Goal: Check status: Check status

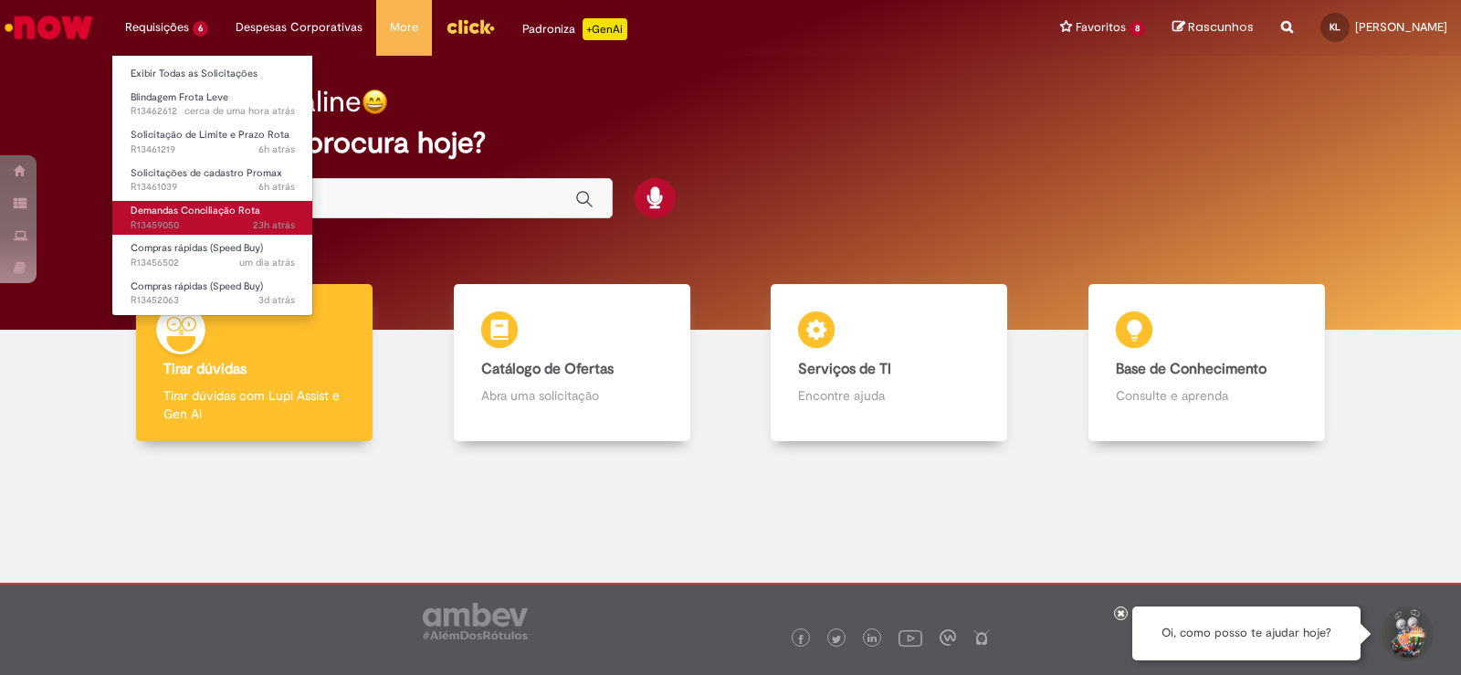
click at [183, 211] on span "Demandas Conciliação Rota" at bounding box center [196, 211] width 130 height 14
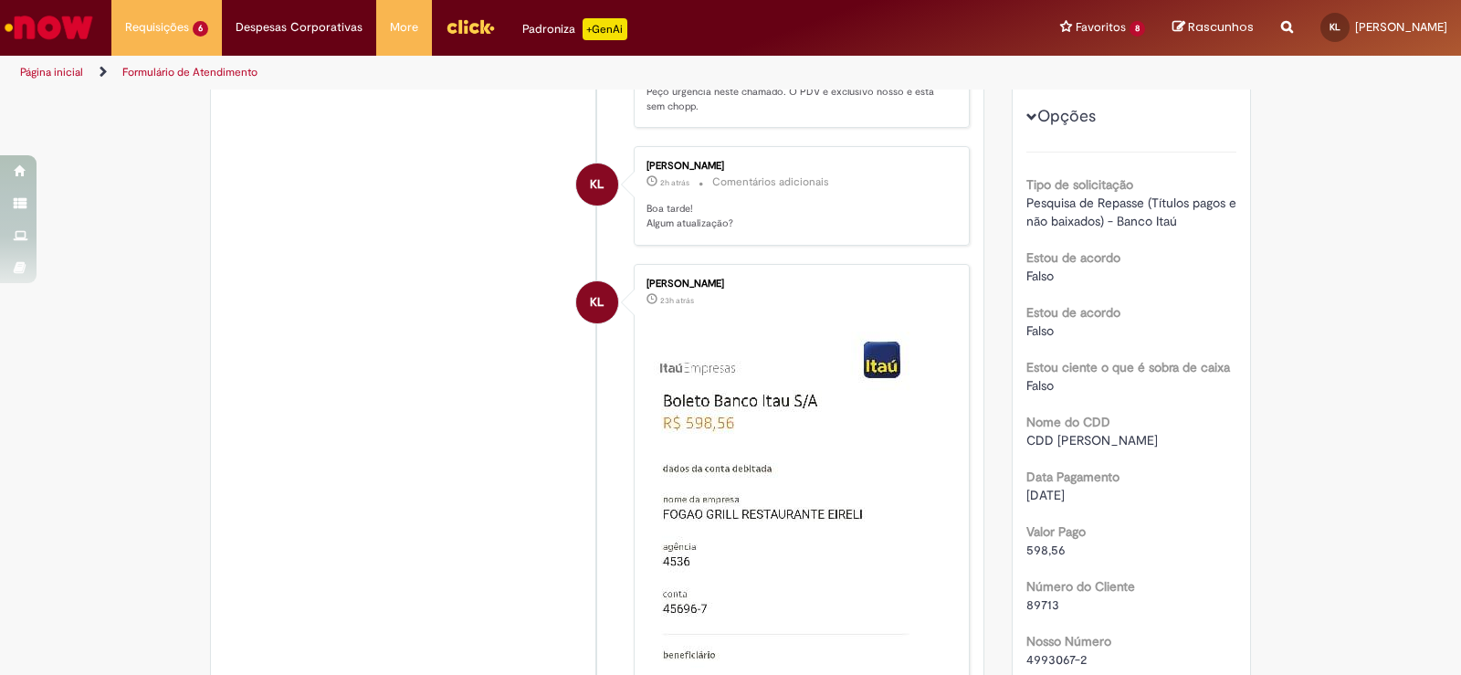
scroll to position [456, 0]
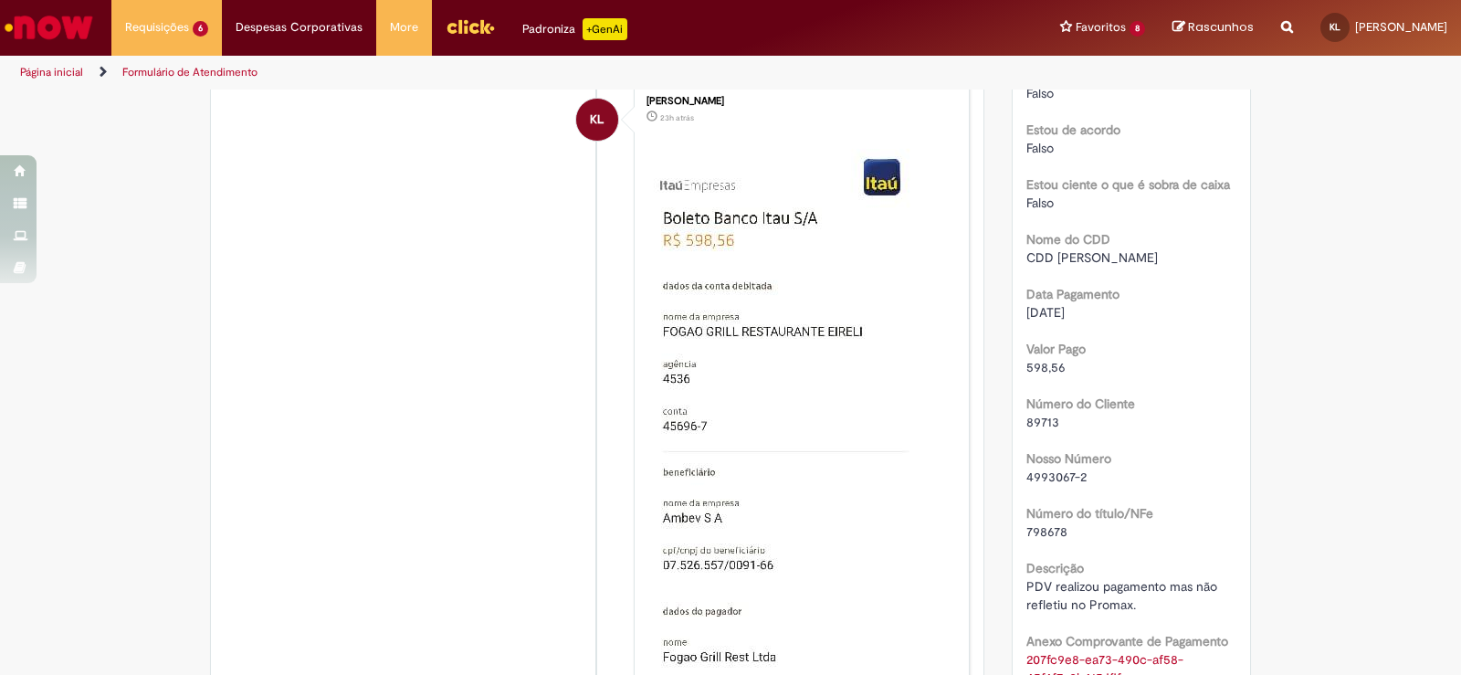
drag, startPoint x: 1052, startPoint y: 423, endPoint x: 1022, endPoint y: 424, distance: 30.1
click at [1026, 424] on div "89713" at bounding box center [1131, 422] width 211 height 18
copy span "89713"
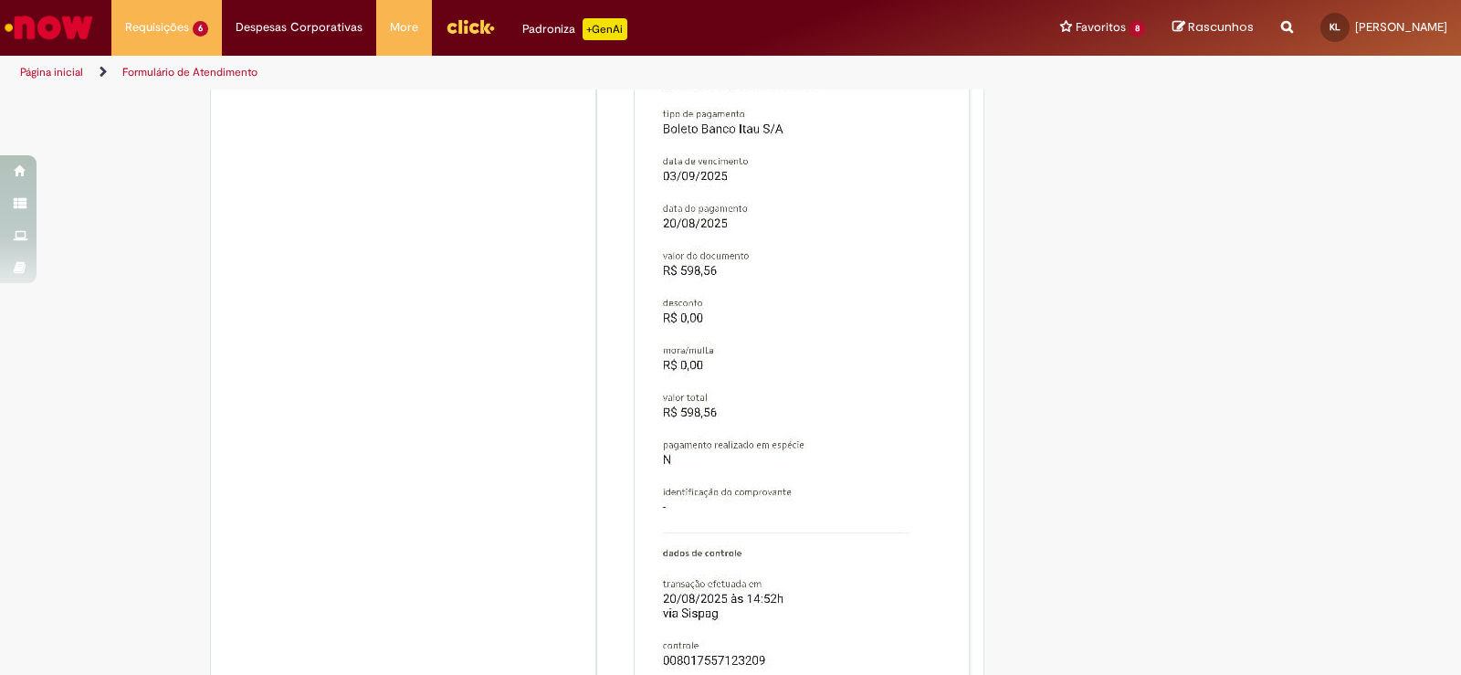
scroll to position [3104, 0]
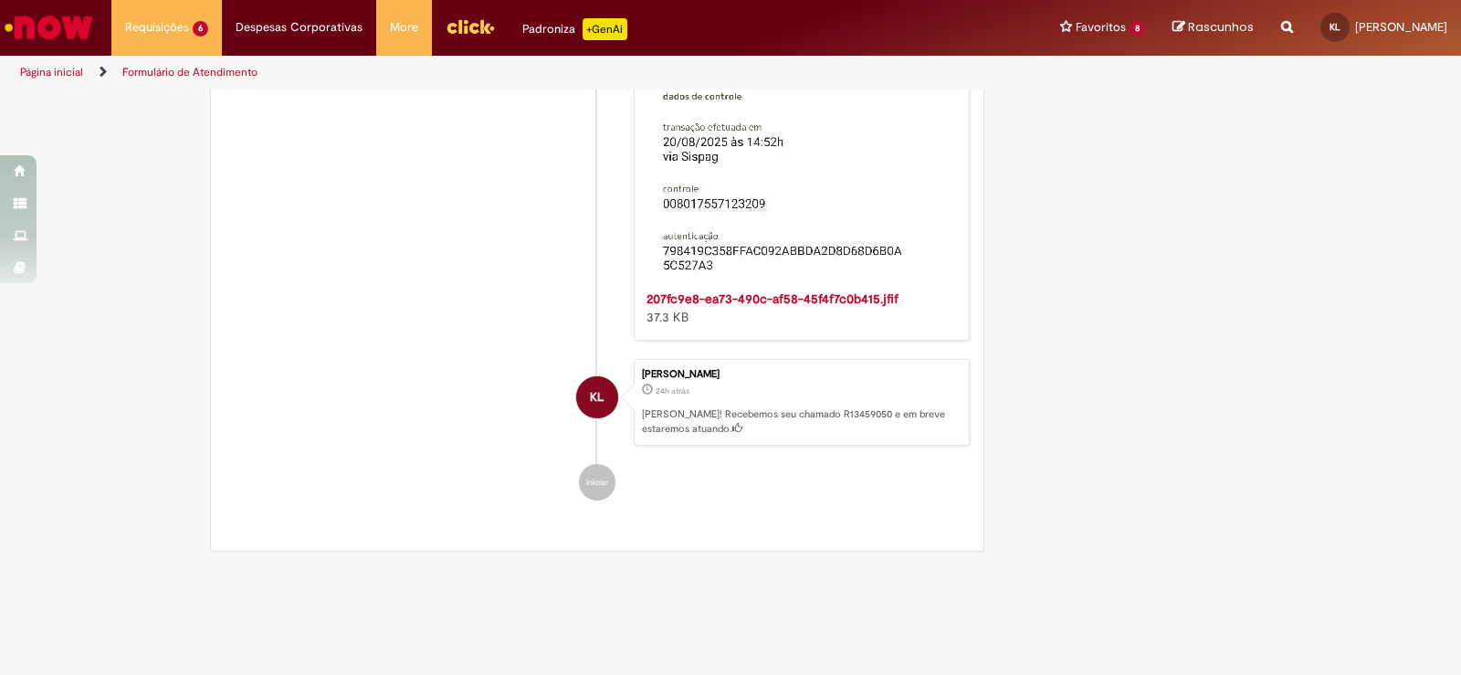
click at [807, 420] on p "[PERSON_NAME]! Recebemos seu chamado R13459050 e em breve estaremos atuando." at bounding box center [801, 421] width 318 height 28
click at [781, 425] on p "[PERSON_NAME]! Recebemos seu chamado R13459050 e em breve estaremos atuando." at bounding box center [801, 421] width 318 height 28
drag, startPoint x: 777, startPoint y: 413, endPoint x: 821, endPoint y: 413, distance: 43.8
click at [821, 413] on p "[PERSON_NAME]! Recebemos seu chamado R13459050 e em breve estaremos atuando." at bounding box center [801, 421] width 318 height 28
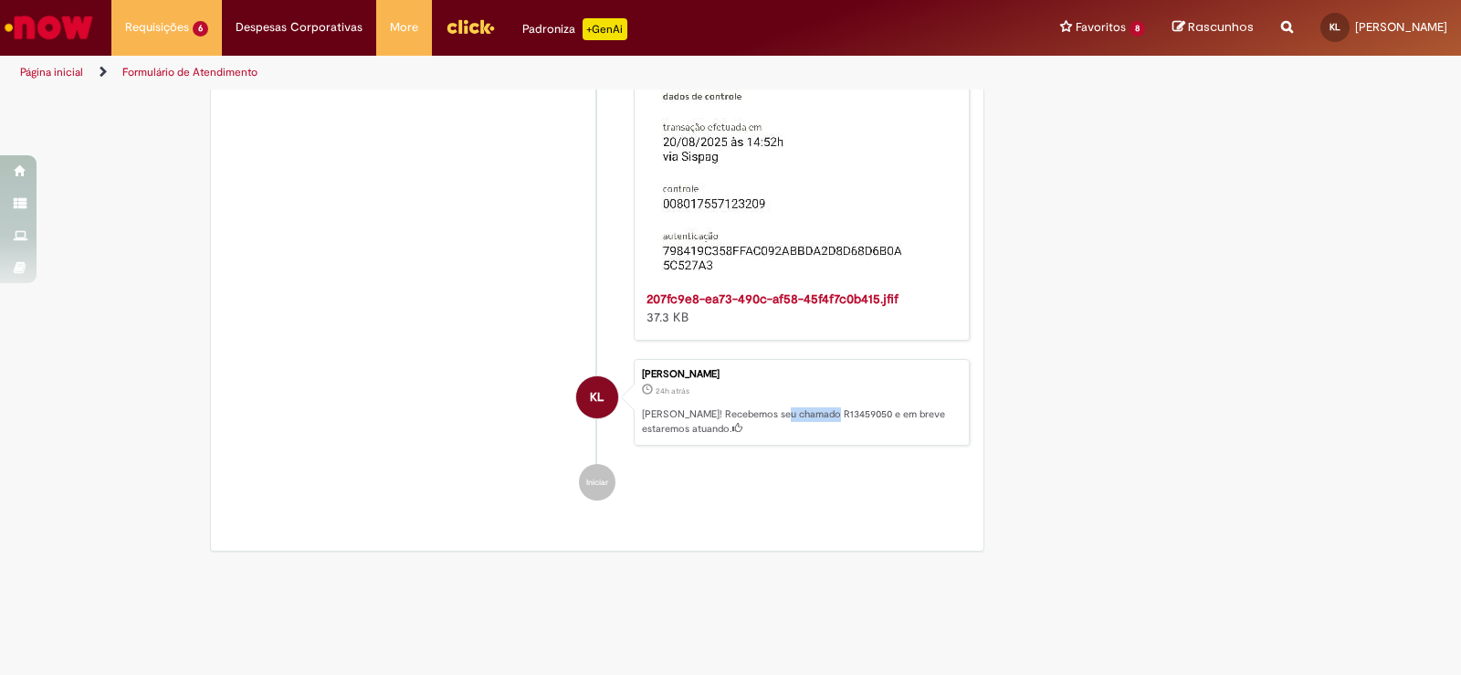
copy p "R13459050"
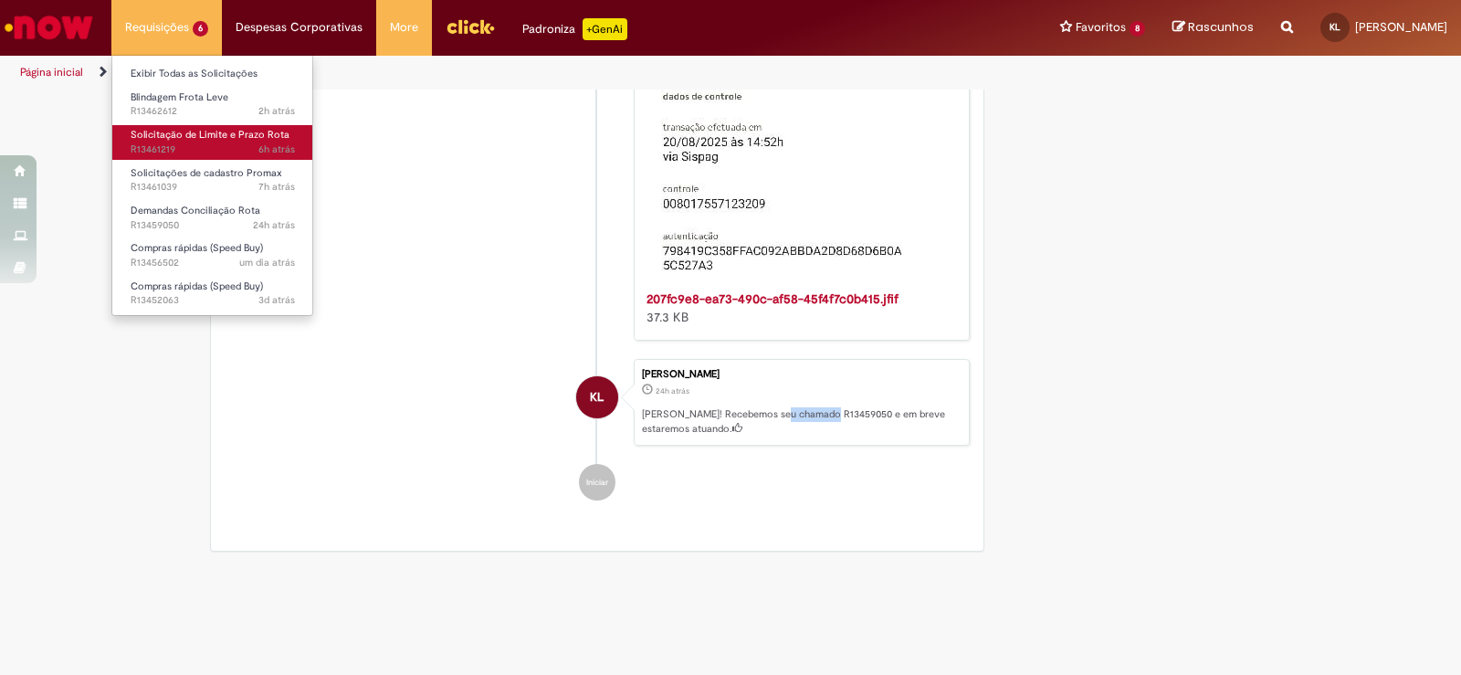
click at [232, 132] on span "Solicitação de Limite e Prazo Rota" at bounding box center [210, 135] width 159 height 14
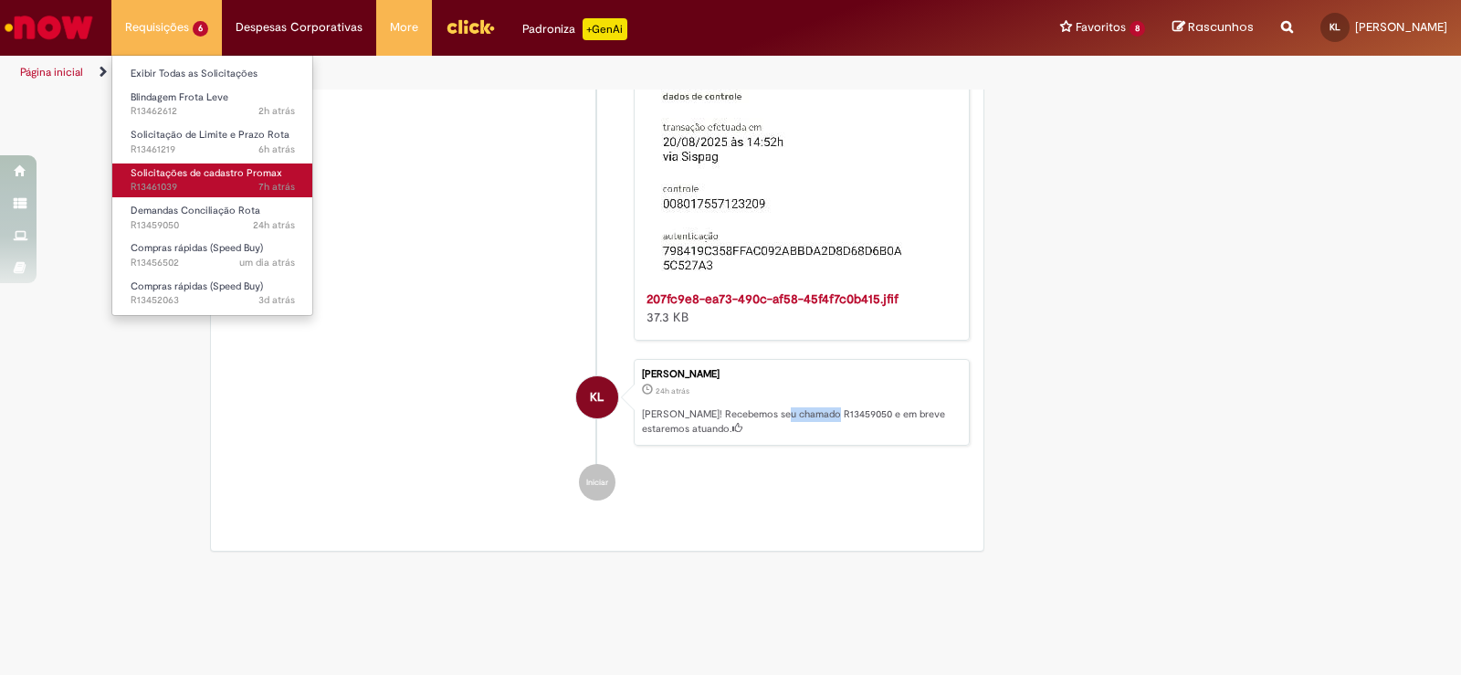
click at [223, 176] on span "Solicitações de cadastro Promax" at bounding box center [207, 173] width 152 height 14
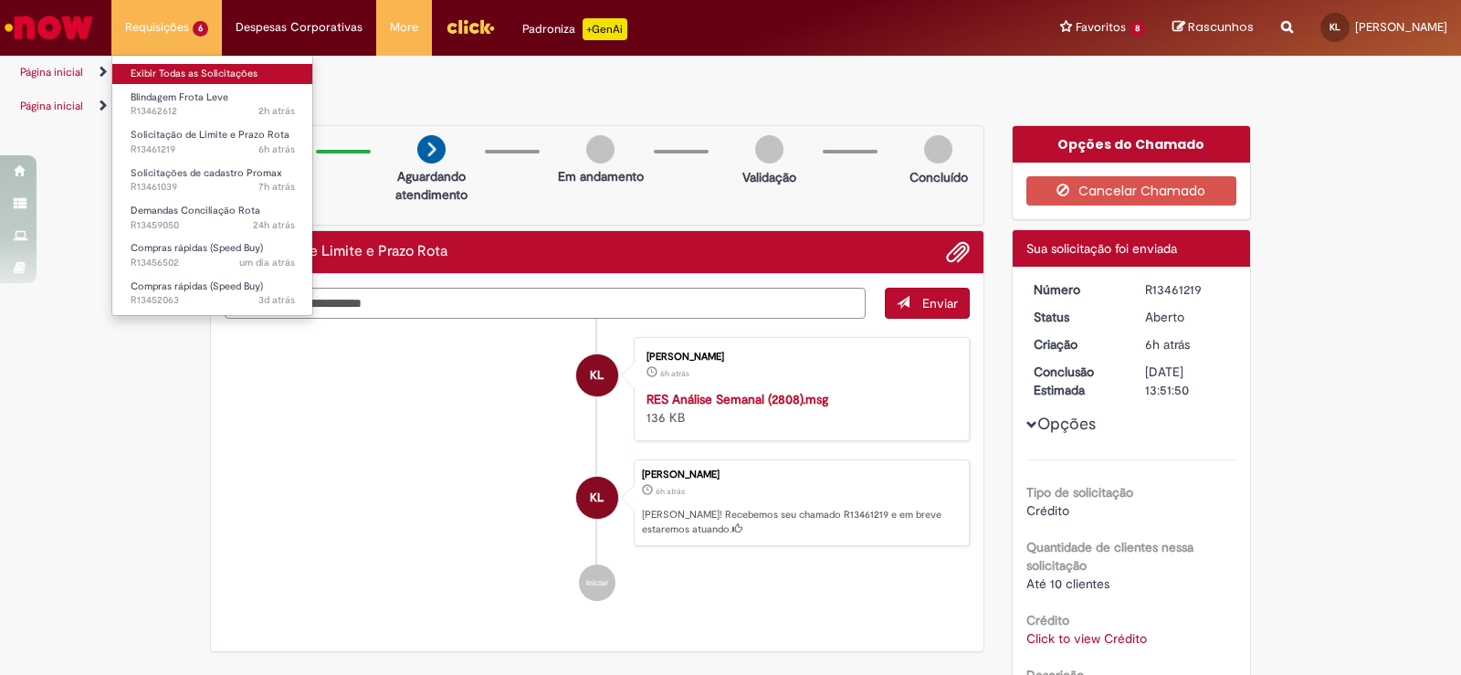
click at [205, 68] on link "Exibir Todas as Solicitações" at bounding box center [212, 74] width 201 height 20
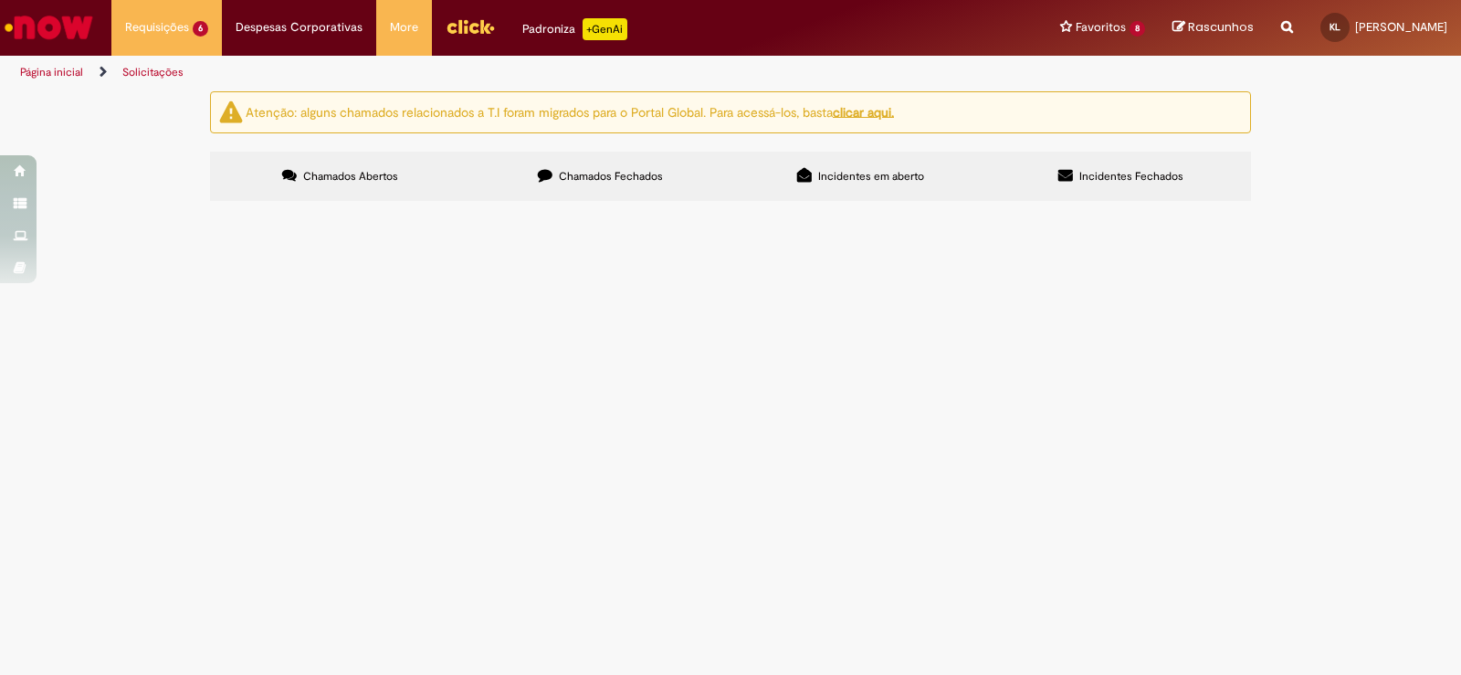
click at [542, 172] on icon at bounding box center [545, 175] width 15 height 15
click at [907, 174] on span "Incidentes em aberto" at bounding box center [871, 176] width 106 height 15
click at [1132, 165] on label "Incidentes Fechados" at bounding box center [1121, 176] width 260 height 49
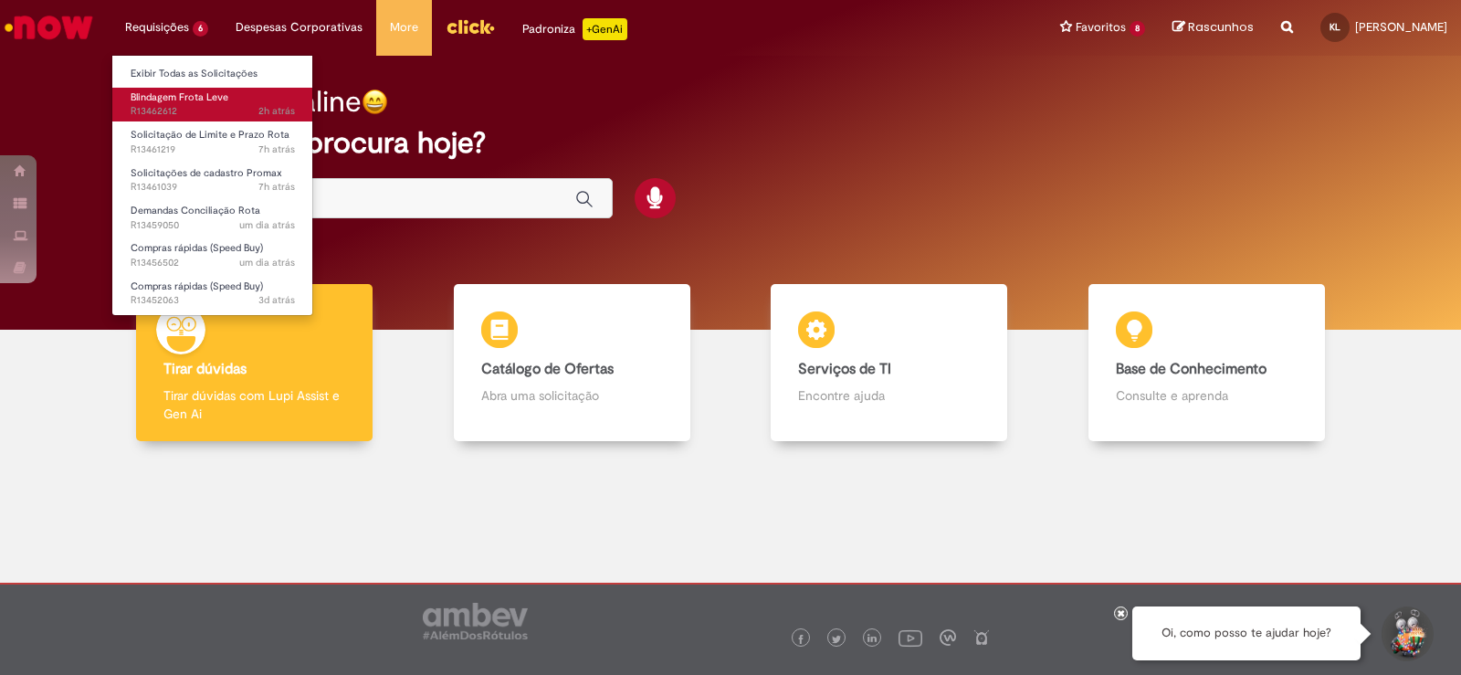
click at [180, 94] on span "Blindagem Frota Leve" at bounding box center [180, 97] width 98 height 14
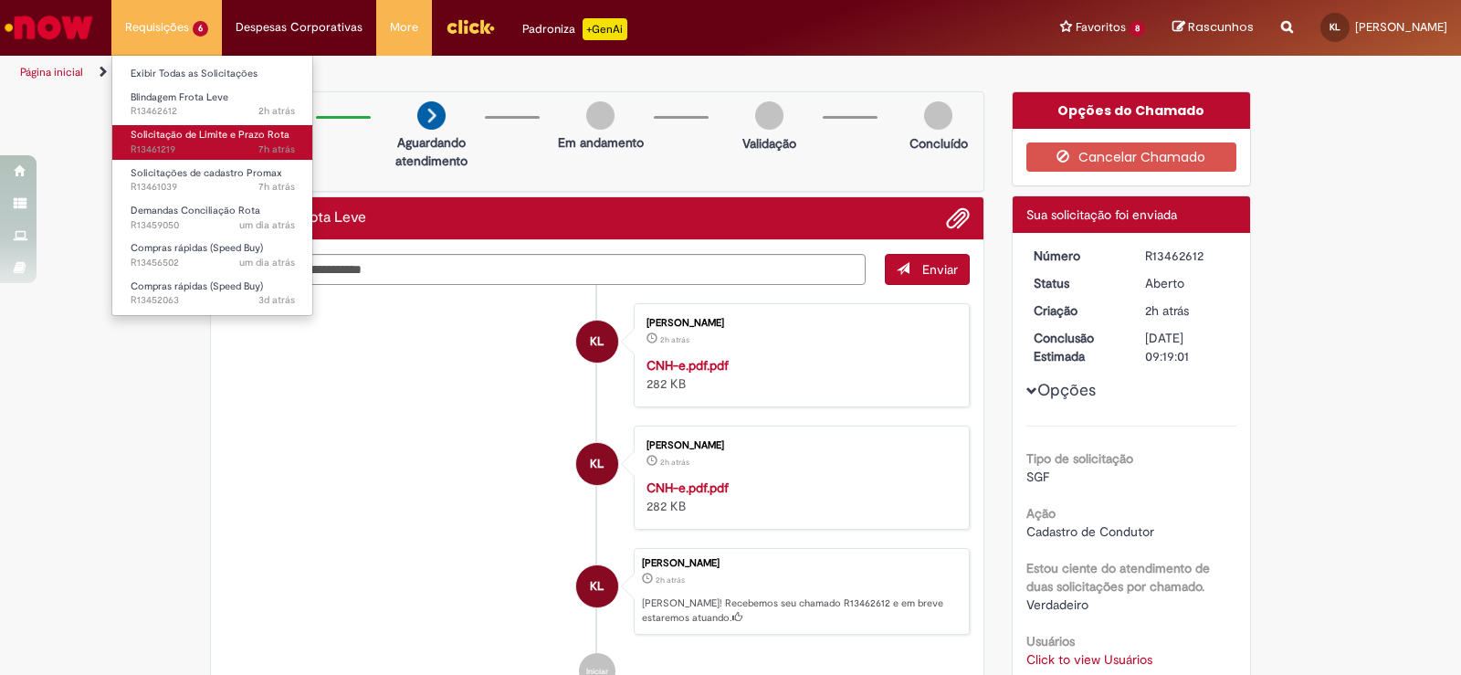
click at [178, 133] on span "Solicitação de Limite e Prazo Rota" at bounding box center [210, 135] width 159 height 14
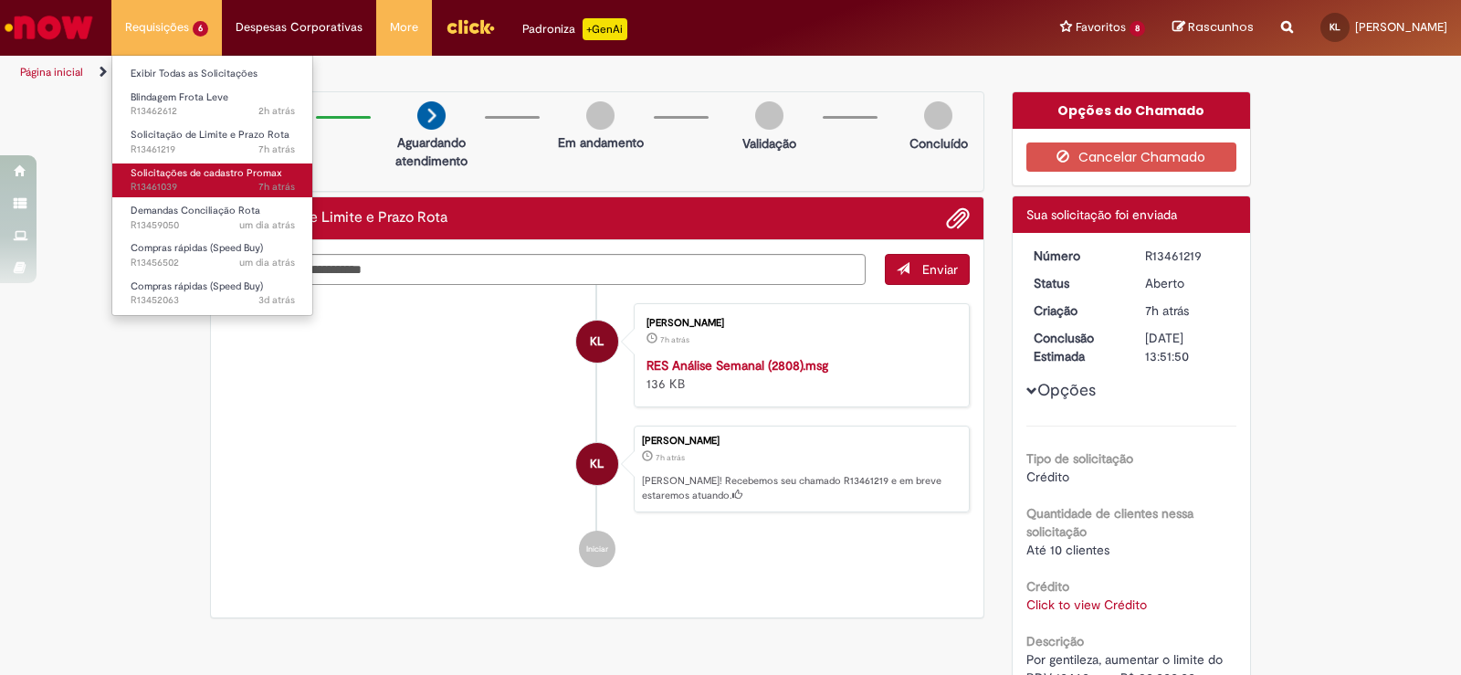
click at [194, 168] on span "Solicitações de cadastro Promax" at bounding box center [207, 173] width 152 height 14
click at [195, 168] on span "Solicitações de cadastro Promax" at bounding box center [207, 173] width 152 height 14
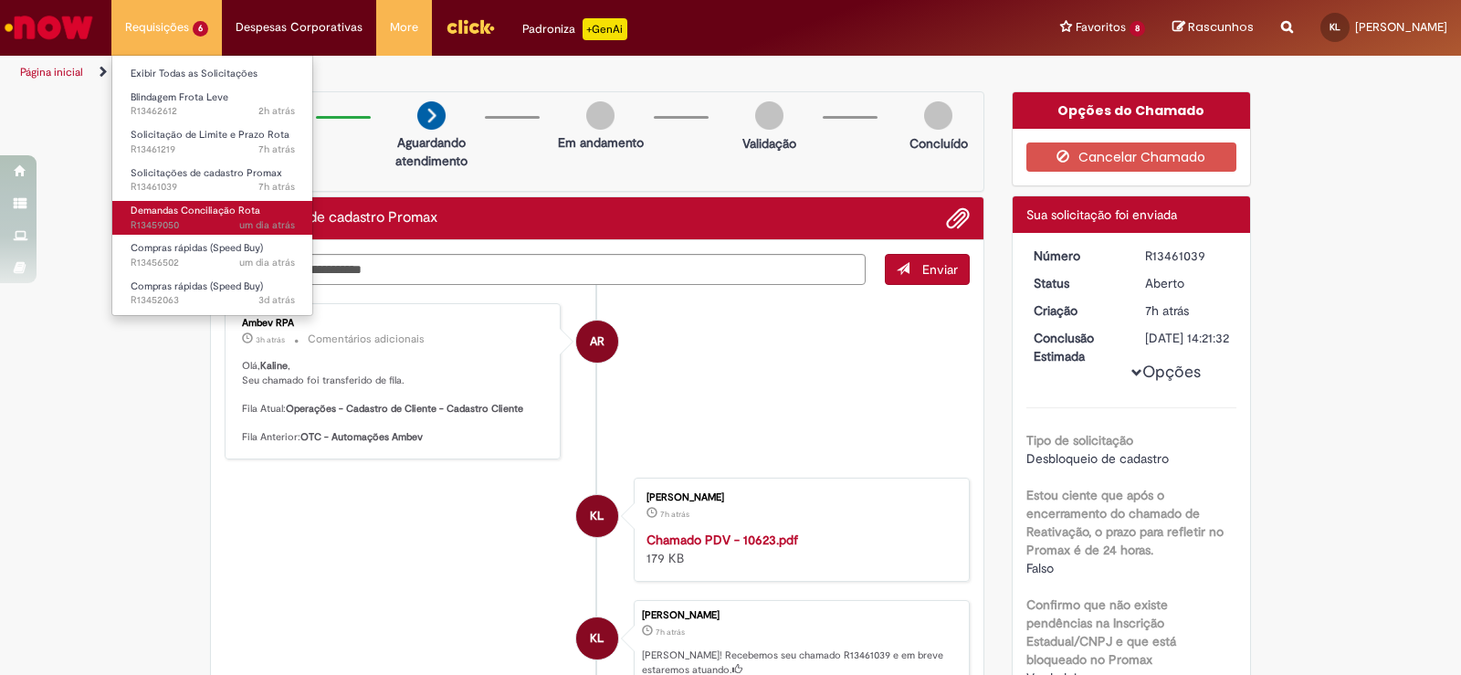
click at [175, 204] on span "Demandas Conciliação Rota" at bounding box center [196, 211] width 130 height 14
click at [173, 211] on span "Demandas Conciliação Rota" at bounding box center [196, 211] width 130 height 14
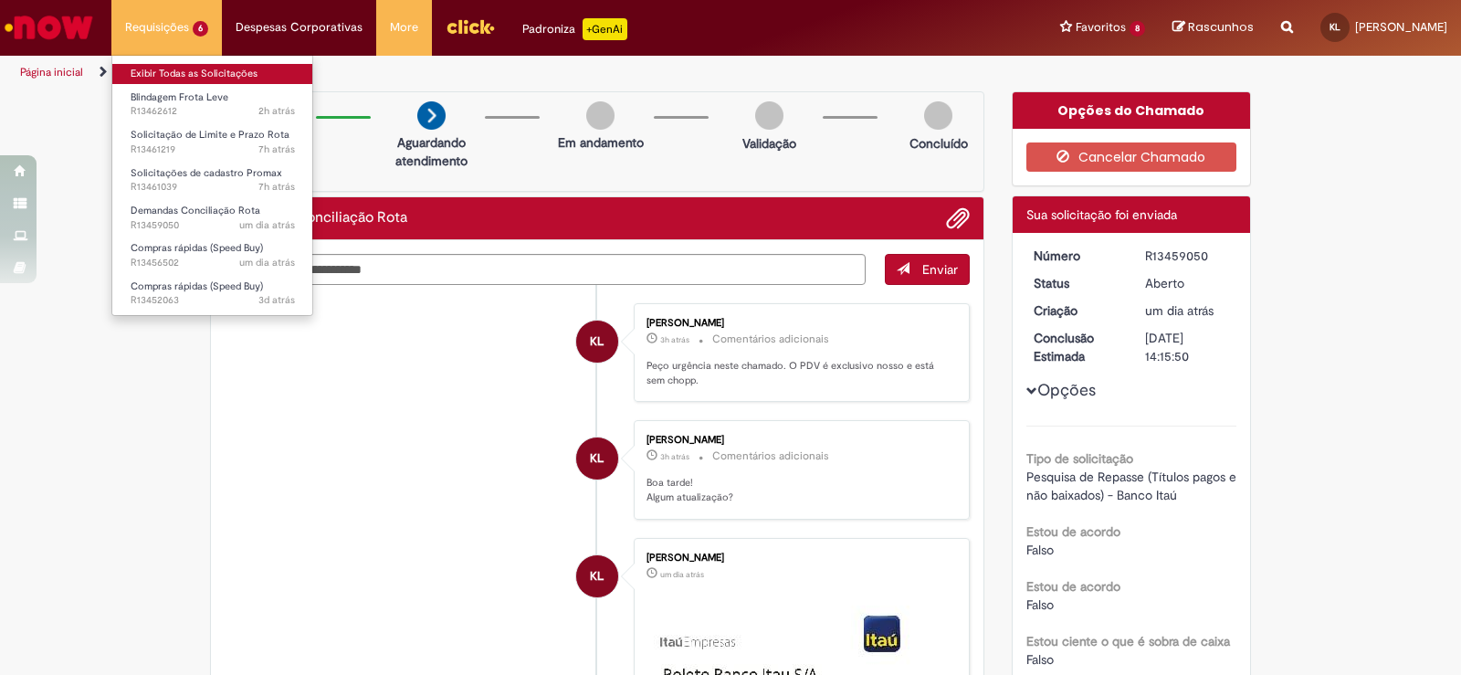
click at [194, 67] on link "Exibir Todas as Solicitações" at bounding box center [212, 74] width 201 height 20
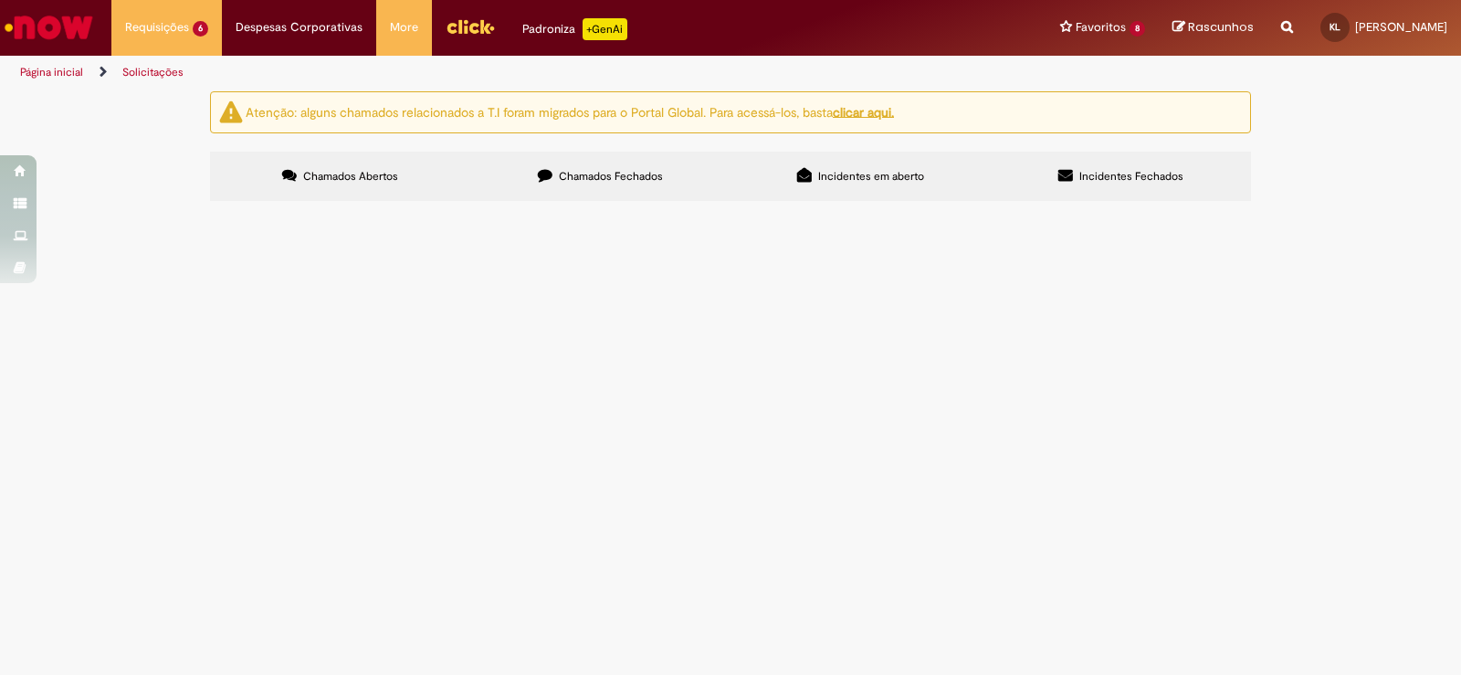
click at [563, 172] on span "Chamados Fechados" at bounding box center [611, 176] width 104 height 15
click at [338, 175] on span "Chamados Abertos" at bounding box center [350, 176] width 95 height 15
click at [0, 0] on img at bounding box center [0, 0] width 0 height 0
click at [0, 0] on span "Solicitação de Limite e Prazo Rota" at bounding box center [0, 0] width 0 height 0
